Goal: Task Accomplishment & Management: Complete application form

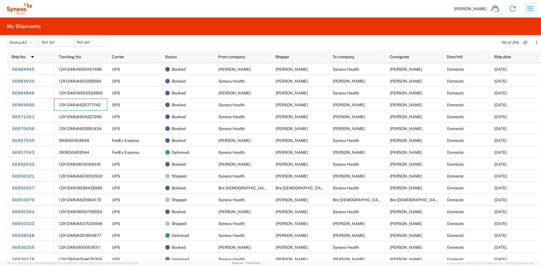
click at [533, 9] on icon "button" at bounding box center [530, 9] width 7 height 4
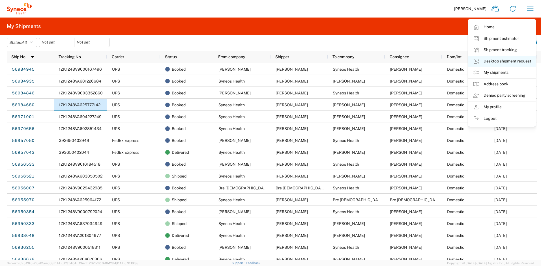
click at [496, 61] on link "Desktop shipment request" at bounding box center [501, 61] width 67 height 11
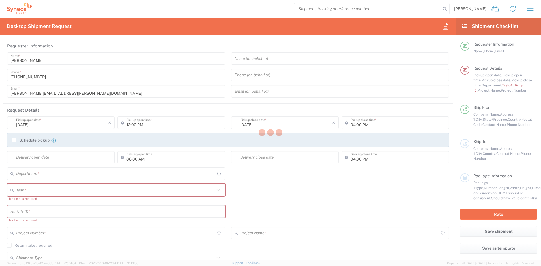
type input "[US_STATE]"
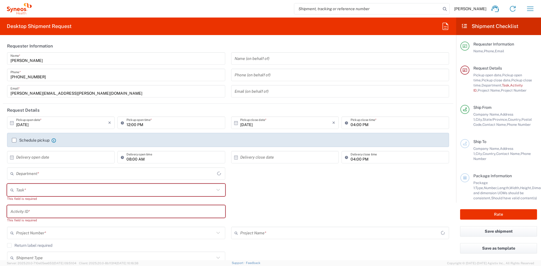
type input "[GEOGRAPHIC_DATA]"
type input "4510"
type input "Syneos Health, LLC-[GEOGRAPHIC_DATA] [GEOGRAPHIC_DATA] [GEOGRAPHIC_DATA]"
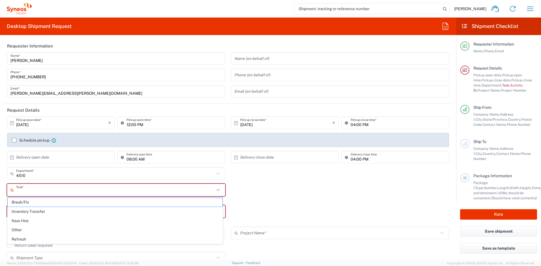
click at [88, 189] on input "text" at bounding box center [115, 190] width 198 height 10
click at [36, 204] on span "Break/Fix" at bounding box center [115, 202] width 215 height 9
type input "Break/Fix"
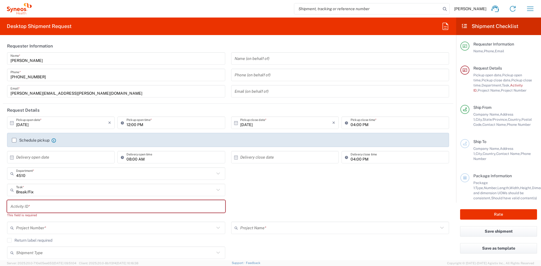
click at [34, 209] on input "text" at bounding box center [115, 207] width 211 height 10
paste input "INC2663188"
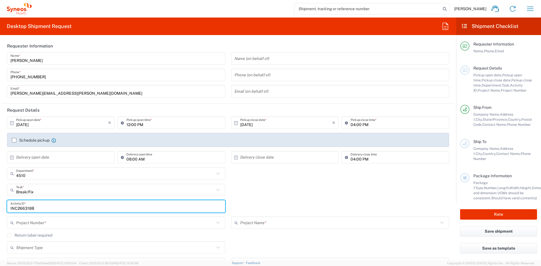
type input "INC2663188"
click at [39, 221] on input "text" at bounding box center [115, 223] width 198 height 10
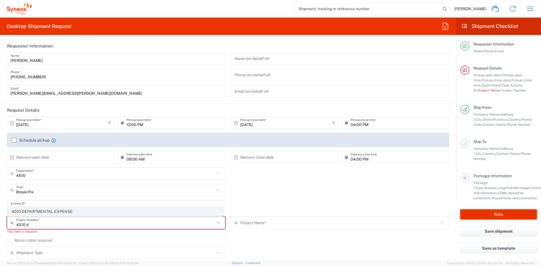
click at [38, 212] on span "4510 DEPARTMENTAL EXPENSE" at bounding box center [115, 211] width 215 height 9
type input "4510 DEPARTMENTAL EXPENSE"
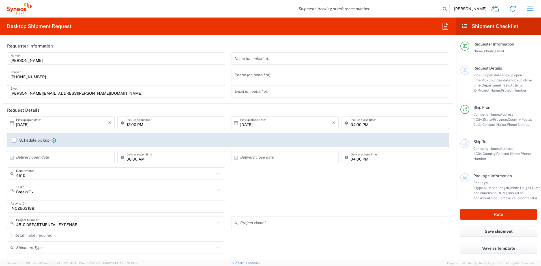
type input "4510 DEPARTMENTAL EXPENSE"
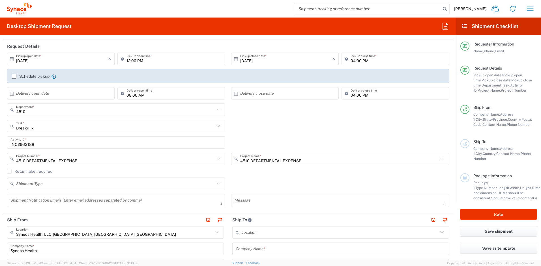
scroll to position [67, 0]
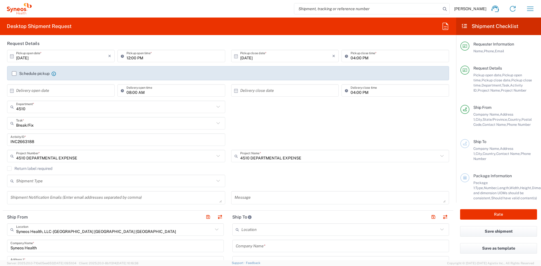
click at [10, 168] on label "Return label required" at bounding box center [29, 168] width 45 height 5
click at [9, 169] on input "Return label required" at bounding box center [9, 169] width 0 height 0
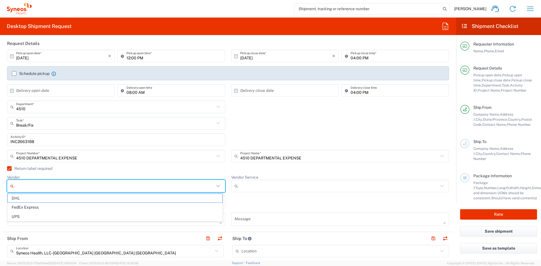
click at [32, 185] on input "Vendor" at bounding box center [115, 186] width 198 height 9
click at [27, 217] on span "UPS" at bounding box center [115, 217] width 215 height 9
type input "UPS"
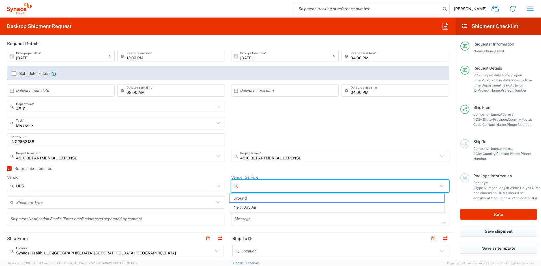
click at [245, 188] on input "Vendor Service" at bounding box center [339, 186] width 198 height 9
click at [246, 196] on span "Ground" at bounding box center [337, 198] width 215 height 9
type input "Ground"
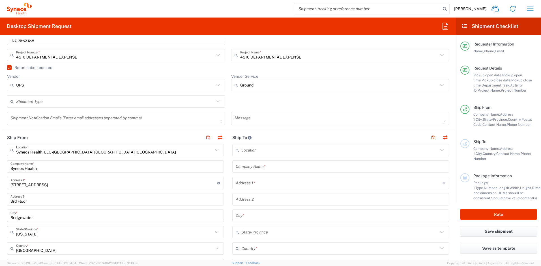
scroll to position [183, 0]
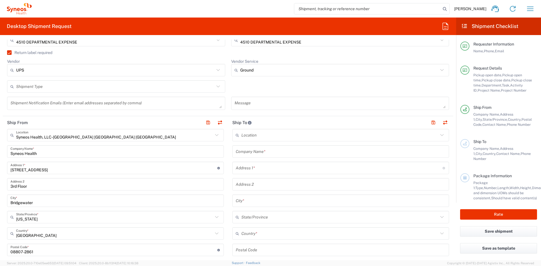
click at [261, 233] on input "text" at bounding box center [339, 234] width 197 height 10
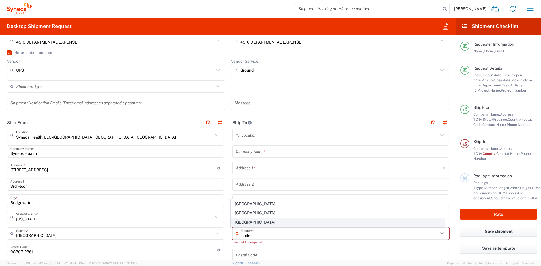
click at [248, 223] on span "[GEOGRAPHIC_DATA]" at bounding box center [338, 222] width 214 height 9
type input "[GEOGRAPHIC_DATA]"
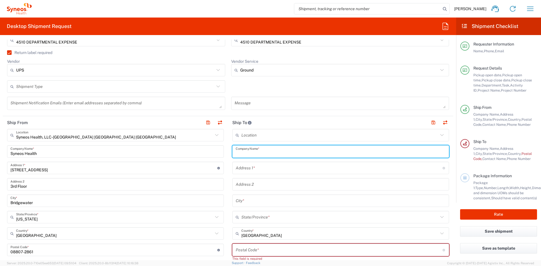
click at [259, 150] on input "text" at bounding box center [341, 152] width 210 height 10
drag, startPoint x: 265, startPoint y: 154, endPoint x: 222, endPoint y: 149, distance: 43.1
click at [222, 149] on div "Ship From Syneos Health, LLC-[GEOGRAPHIC_DATA] [GEOGRAPHIC_DATA] [GEOGRAPHIC_DA…" at bounding box center [228, 245] width 451 height 258
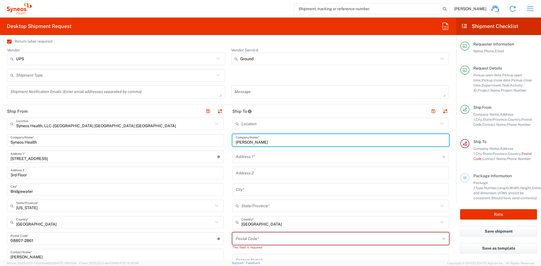
scroll to position [261, 0]
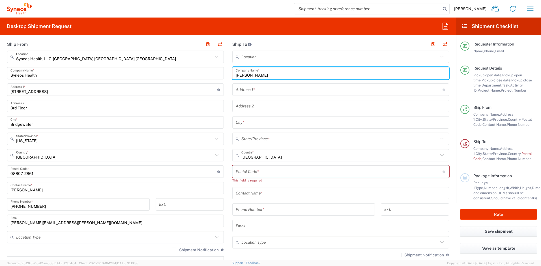
type input "[PERSON_NAME]"
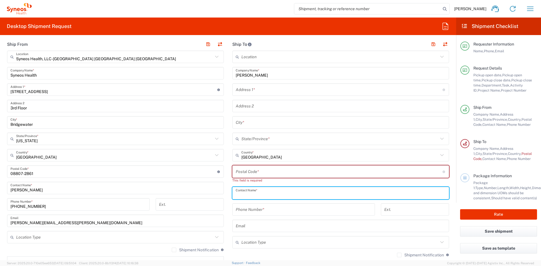
click at [258, 196] on input "text" at bounding box center [341, 194] width 210 height 10
paste input "[PERSON_NAME]"
type input "[PERSON_NAME]"
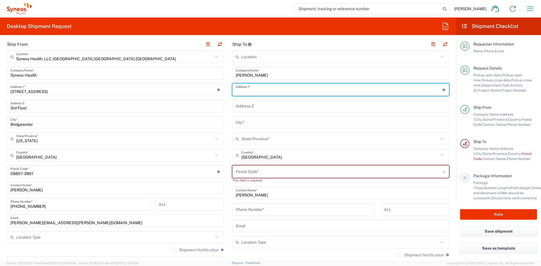
click at [254, 89] on input "text" at bounding box center [339, 90] width 207 height 10
paste input "16909 Marlborough Cir"
type input "16909 Marlborough Cir"
click at [245, 121] on input "text" at bounding box center [341, 123] width 210 height 10
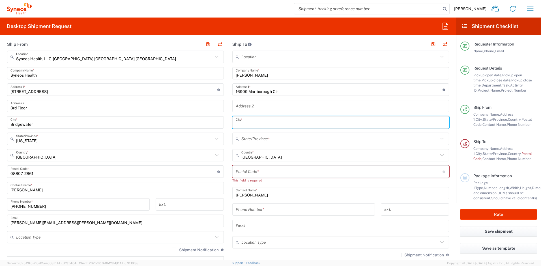
paste input "Minnetonka"
type input "Minnetonka"
click at [251, 139] on input "text" at bounding box center [339, 139] width 197 height 10
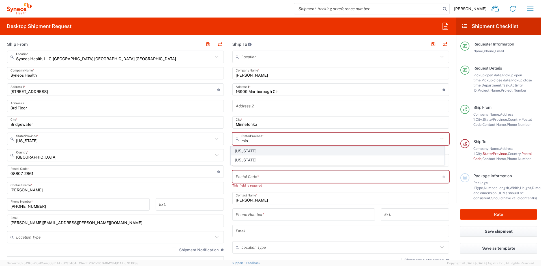
click at [249, 153] on span "[US_STATE]" at bounding box center [338, 151] width 214 height 9
type input "[US_STATE]"
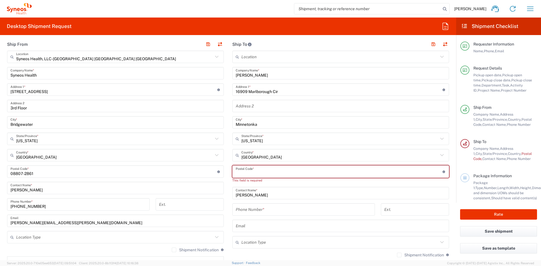
click at [251, 170] on input "undefined" at bounding box center [339, 172] width 207 height 10
paste input "55345"
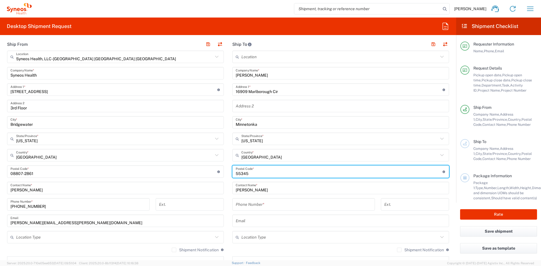
type input "55345"
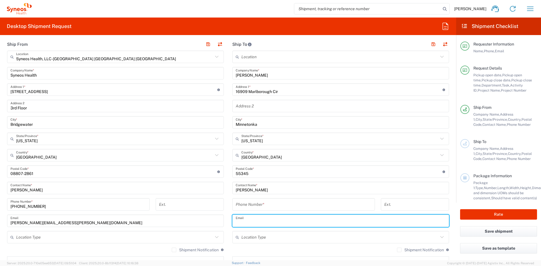
click at [257, 220] on input "text" at bounding box center [341, 221] width 210 height 10
paste input "[EMAIL_ADDRESS][PERSON_NAME][DOMAIN_NAME]"
type input "[EMAIL_ADDRESS][PERSON_NAME][DOMAIN_NAME]"
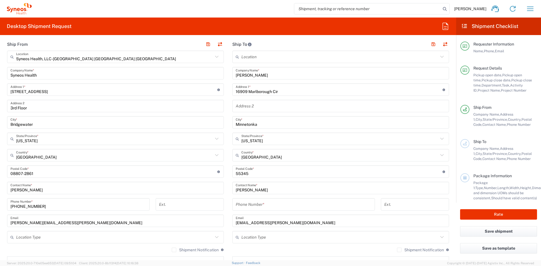
click at [397, 251] on label "Shipment Notification" at bounding box center [420, 250] width 47 height 5
click at [399, 250] on input "Shipment Notification" at bounding box center [399, 250] width 0 height 0
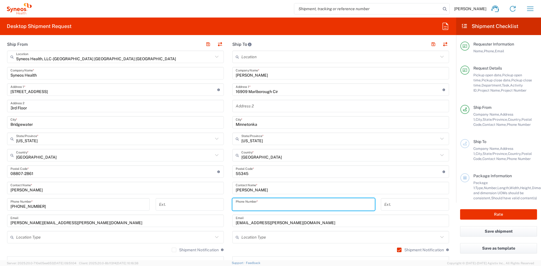
click at [265, 206] on input "tel" at bounding box center [304, 205] width 136 height 10
paste input "[PHONE_NUMBER]"
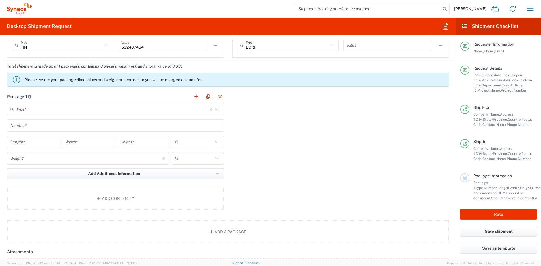
scroll to position [492, 0]
type input "[PHONE_NUMBER]"
click at [79, 108] on input "text" at bounding box center [113, 109] width 194 height 10
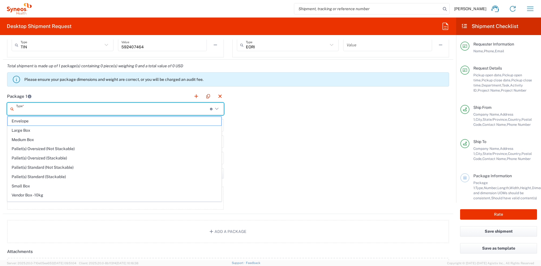
scroll to position [17, 0]
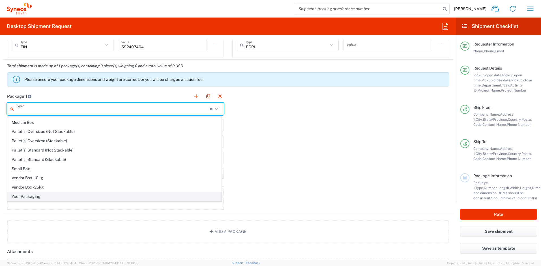
click at [98, 196] on span "Your Packaging" at bounding box center [115, 196] width 214 height 9
type input "Your Packaging"
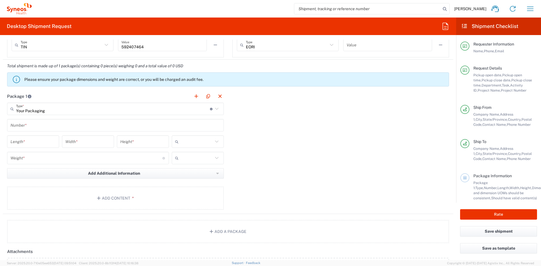
click at [49, 125] on input "text" at bounding box center [115, 126] width 210 height 10
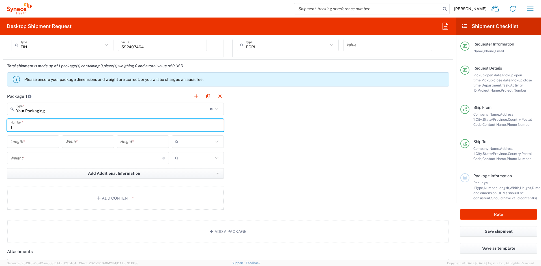
type input "1"
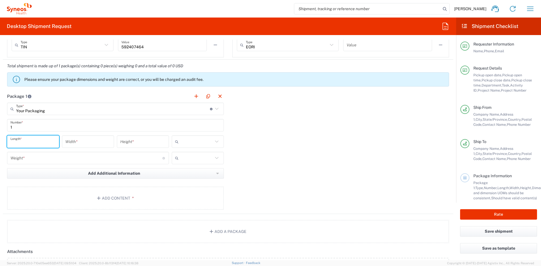
click at [40, 140] on input "number" at bounding box center [32, 142] width 45 height 10
type input "16"
type input "12"
type input "3"
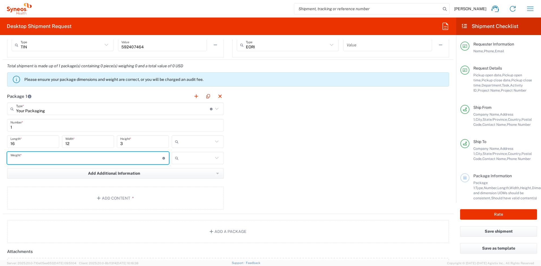
click at [44, 153] on input "number" at bounding box center [86, 158] width 152 height 10
click at [42, 159] on input "number" at bounding box center [86, 158] width 152 height 10
type input "5"
click at [186, 138] on input "text" at bounding box center [197, 141] width 32 height 9
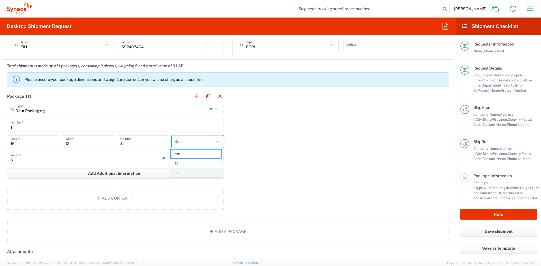
click at [186, 172] on span "in" at bounding box center [196, 172] width 50 height 9
type input "in"
click at [192, 162] on input "text" at bounding box center [197, 158] width 32 height 9
click at [189, 178] on span "lbs" at bounding box center [196, 179] width 50 height 9
type input "lbs"
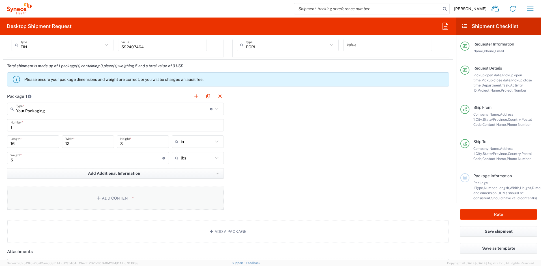
click at [156, 192] on button "Add Content *" at bounding box center [115, 198] width 217 height 23
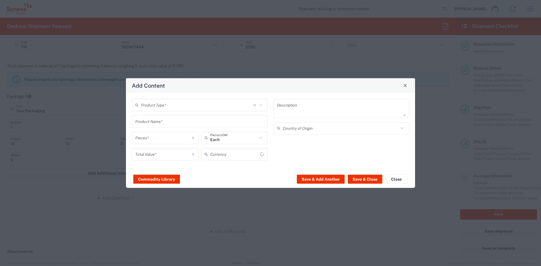
type input "US Dollar"
click at [157, 102] on input "text" at bounding box center [197, 105] width 113 height 10
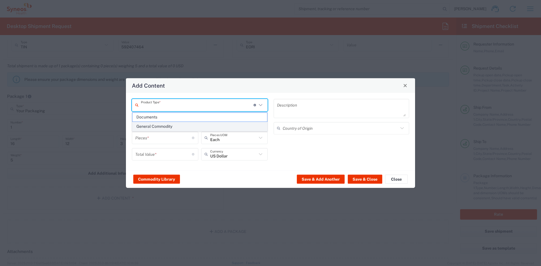
click at [160, 126] on span "General Commodity" at bounding box center [199, 126] width 135 height 9
type input "General Commodity"
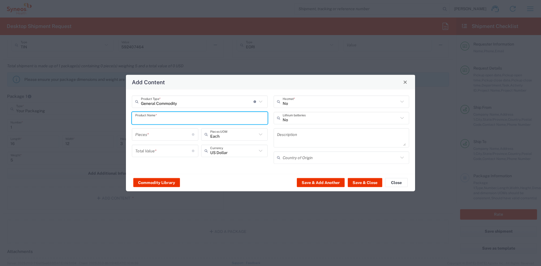
click at [160, 121] on input "text" at bounding box center [199, 118] width 129 height 10
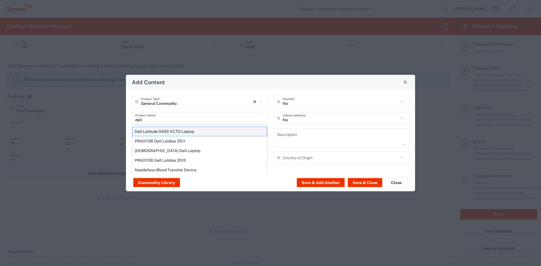
click at [156, 129] on div "Dell Latitude 5430 XCTO Laptop" at bounding box center [199, 132] width 135 height 10
type input "Dell Latitude 5430 XCTO Laptop"
type input "1"
type textarea "BaseIntel Core i7-1265U vProÂ® Processor - 14" 16 GB RAM - 512 GB SSD"
type input "[GEOGRAPHIC_DATA]"
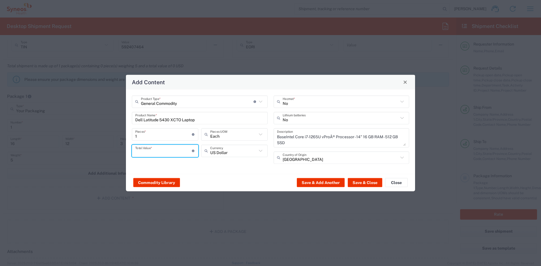
click at [155, 149] on input "number" at bounding box center [163, 151] width 57 height 10
type input "1000"
click at [298, 117] on input "text" at bounding box center [341, 118] width 116 height 10
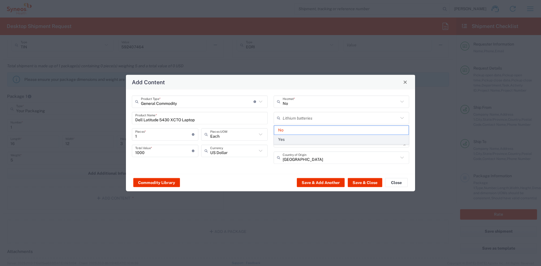
click at [288, 138] on span "Yes" at bounding box center [341, 139] width 135 height 9
type input "Yes"
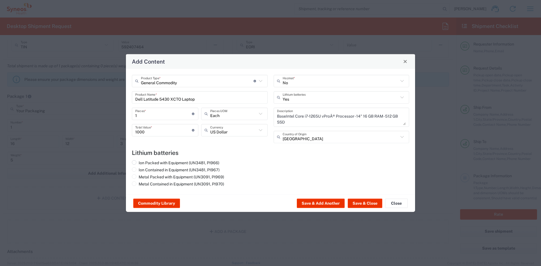
click at [216, 161] on label "Ion Packed with Equipment (UN3481, PI966)" at bounding box center [175, 162] width 87 height 5
click at [142, 161] on input "Ion Packed with Equipment (UN3481, PI966)" at bounding box center [141, 162] width 4 height 4
radio input "true"
click at [357, 203] on button "Save & Close" at bounding box center [365, 203] width 35 height 9
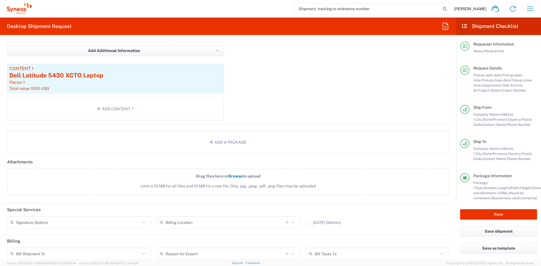
scroll to position [674, 0]
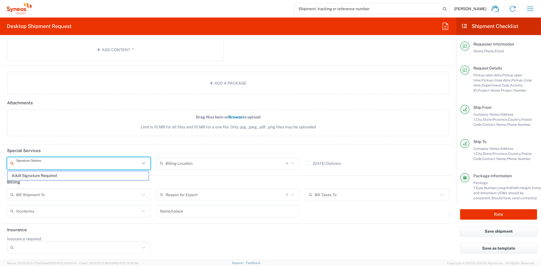
click at [133, 165] on input "text" at bounding box center [78, 164] width 124 height 10
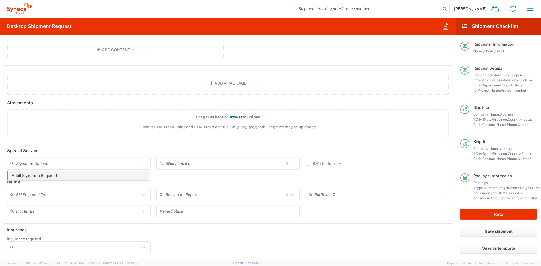
click at [120, 175] on span "Adult Signature Required" at bounding box center [78, 176] width 141 height 9
type input "Adult Signature Required"
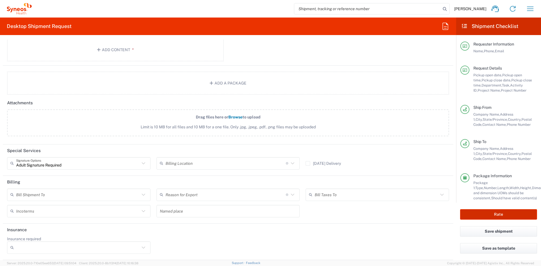
click at [470, 213] on button "Rate" at bounding box center [498, 214] width 77 height 10
type input "4510 DEPARTMENTAL EXPENSE"
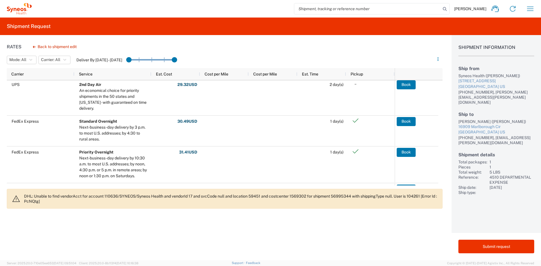
scroll to position [145, 0]
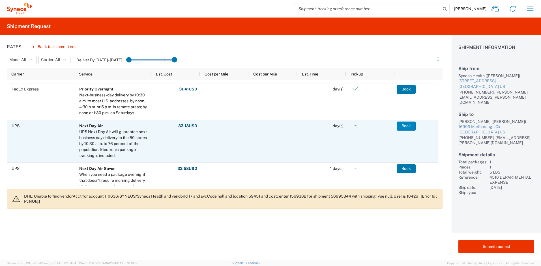
click at [400, 127] on button "Book" at bounding box center [406, 126] width 19 height 9
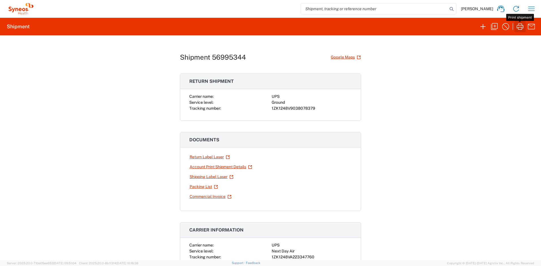
click at [518, 29] on icon "button" at bounding box center [520, 26] width 7 height 6
click at [209, 157] on link "Return Label Laser" at bounding box center [209, 157] width 41 height 10
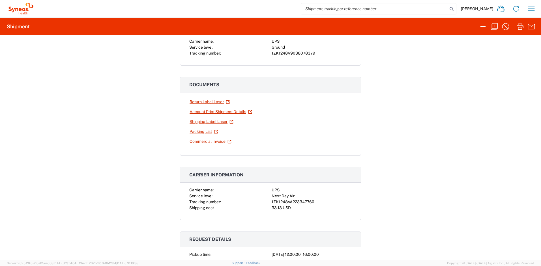
scroll to position [68, 0]
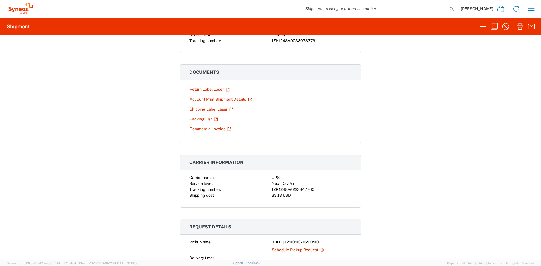
click at [309, 194] on div "33.13 USD" at bounding box center [312, 196] width 80 height 6
drag, startPoint x: 312, startPoint y: 190, endPoint x: 270, endPoint y: 190, distance: 41.6
click at [272, 190] on div "1ZK1248VA223347760" at bounding box center [312, 190] width 80 height 6
copy div "1ZK1248VA223347760"
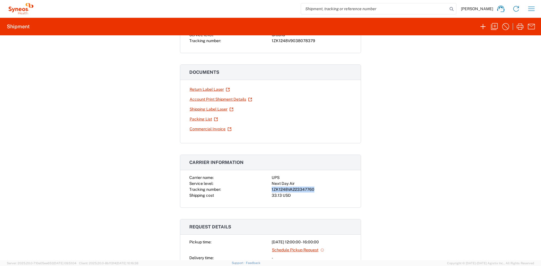
copy div "1ZK1248VA223347760"
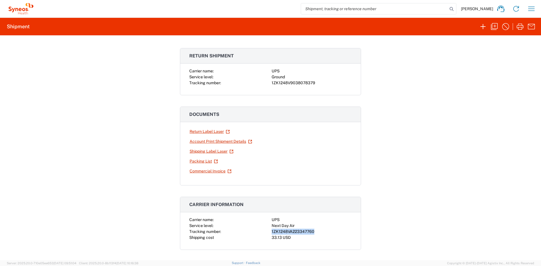
scroll to position [24, 0]
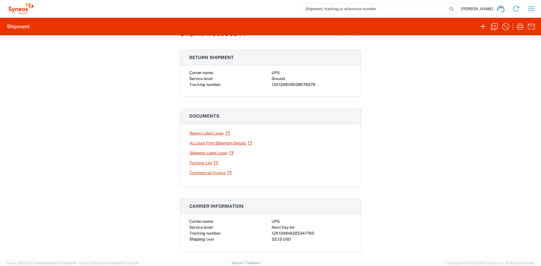
click at [321, 86] on div "1ZK1248V9038078379" at bounding box center [312, 85] width 80 height 6
drag, startPoint x: 312, startPoint y: 85, endPoint x: 270, endPoint y: 84, distance: 42.5
click at [272, 84] on div "1ZK1248V9038078379" at bounding box center [312, 85] width 80 height 6
copy div "1ZK1248V9038078379"
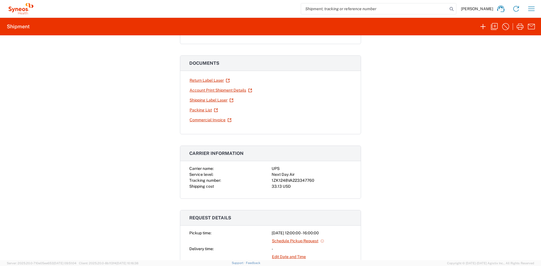
scroll to position [107, 0]
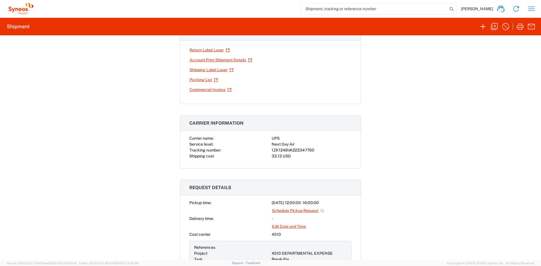
click at [310, 152] on div "1ZK1248VA223347760" at bounding box center [312, 150] width 80 height 6
drag, startPoint x: 312, startPoint y: 151, endPoint x: 270, endPoint y: 149, distance: 42.2
click at [272, 149] on div "1ZK1248VA223347760" at bounding box center [312, 150] width 80 height 6
click at [309, 151] on div "1ZK1248VA223347760" at bounding box center [312, 150] width 80 height 6
drag, startPoint x: 313, startPoint y: 150, endPoint x: 270, endPoint y: 151, distance: 43.6
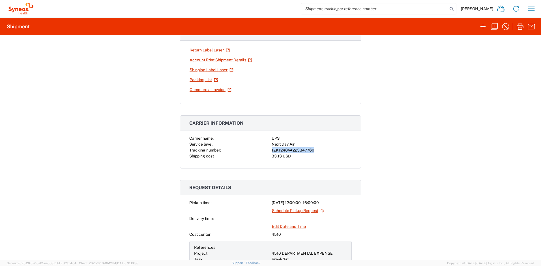
click at [272, 151] on div "1ZK1248VA223347760" at bounding box center [312, 150] width 80 height 6
copy div "1ZK1248VA223347760"
